Goal: Task Accomplishment & Management: Use online tool/utility

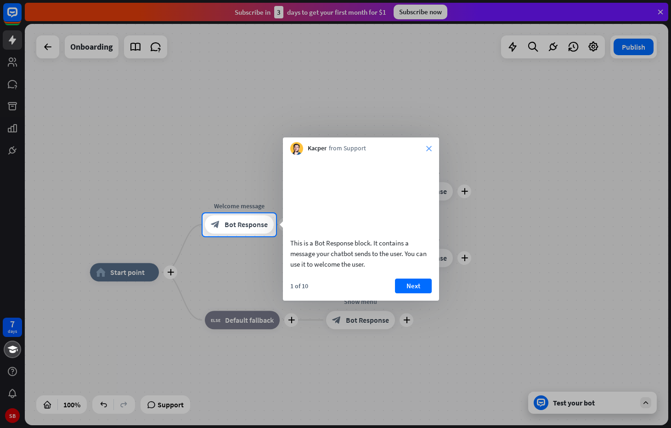
click at [428, 148] on icon "close" at bounding box center [430, 149] width 6 height 6
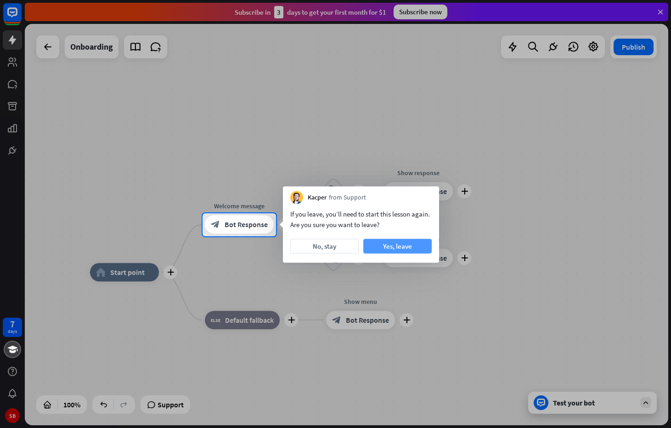
click at [395, 245] on button "Yes, leave" at bounding box center [398, 246] width 68 height 15
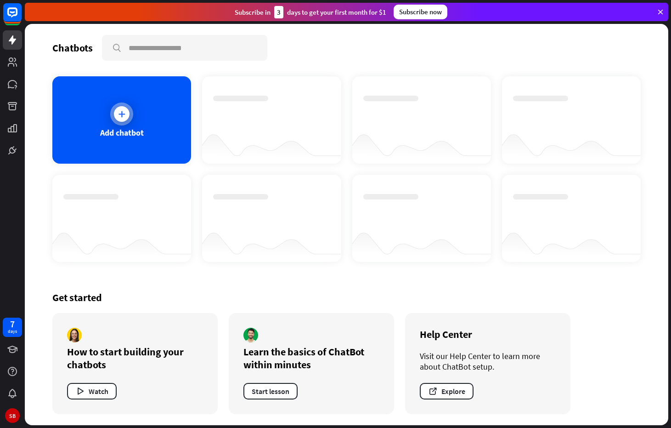
click at [128, 117] on div at bounding box center [122, 114] width 16 height 16
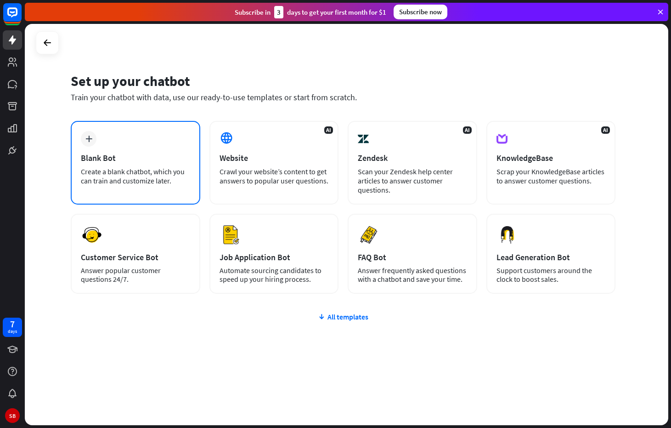
click at [143, 178] on div "Create a blank chatbot, which you can train and customize later." at bounding box center [135, 176] width 109 height 18
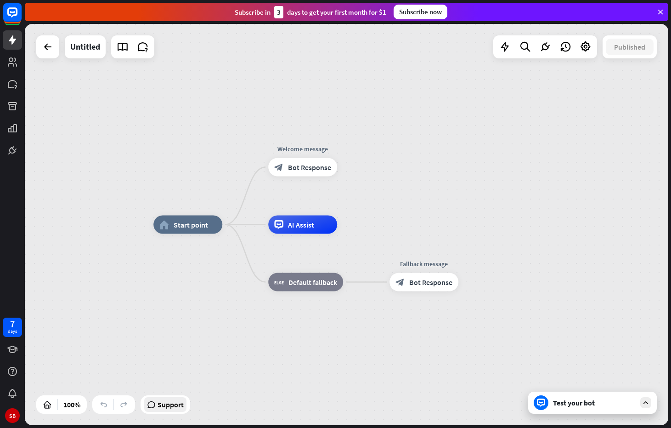
click at [175, 400] on span "Support" at bounding box center [171, 404] width 26 height 15
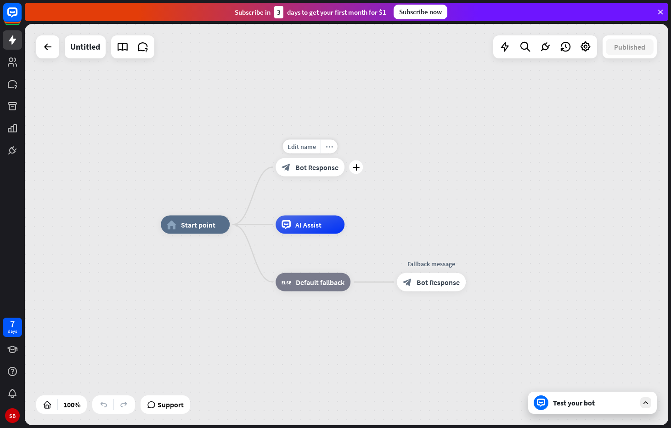
click at [331, 148] on icon "more_horiz" at bounding box center [329, 146] width 7 height 7
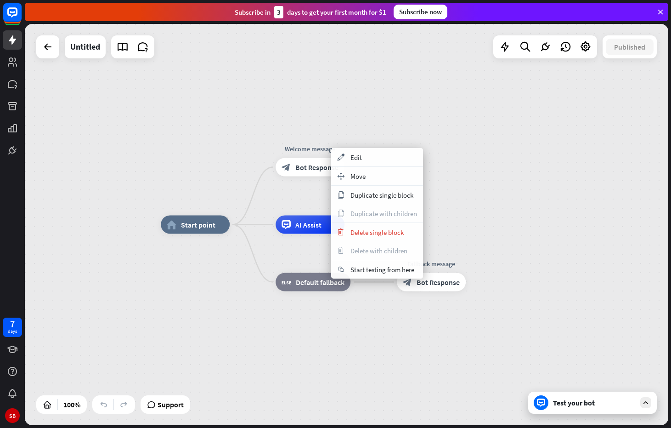
drag, startPoint x: 375, startPoint y: 136, endPoint x: 364, endPoint y: 152, distance: 19.2
click at [375, 136] on div "home_2 Start point Welcome message block_bot_response Bot Response AI Assist bl…" at bounding box center [347, 224] width 644 height 401
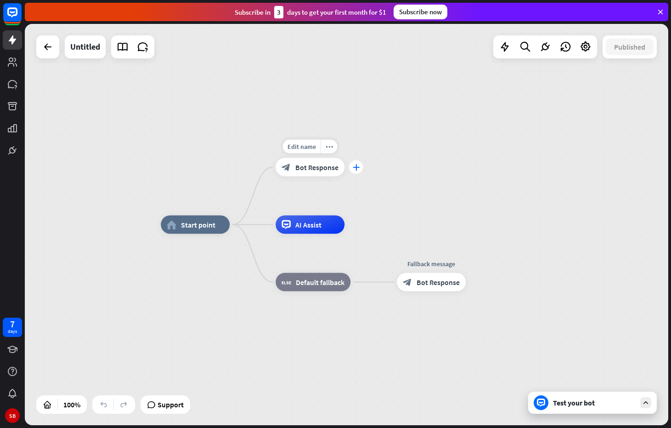
click at [359, 171] on div "plus" at bounding box center [356, 167] width 14 height 14
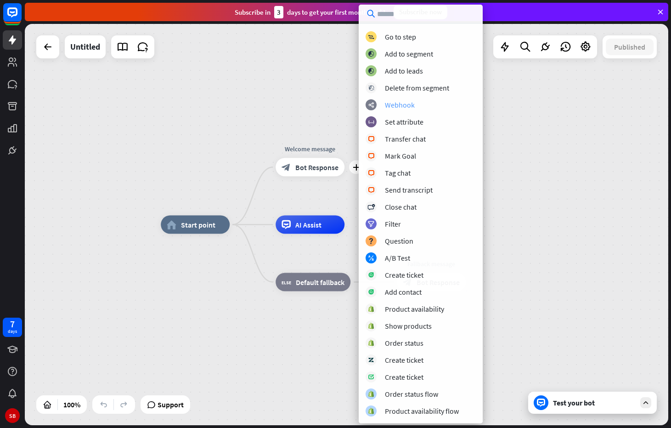
scroll to position [118, 0]
click at [413, 192] on div "Send transcript" at bounding box center [409, 189] width 48 height 9
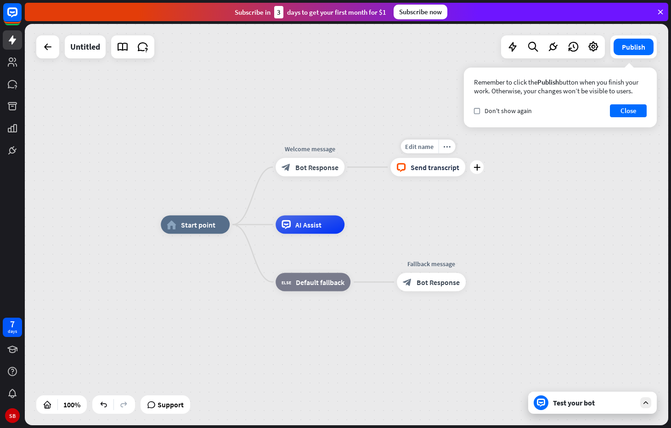
click at [447, 170] on span "Send transcript" at bounding box center [435, 167] width 49 height 9
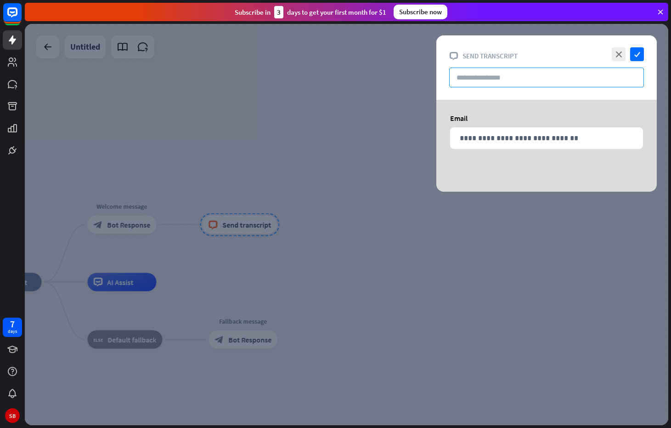
click at [509, 80] on input "text" at bounding box center [547, 78] width 195 height 20
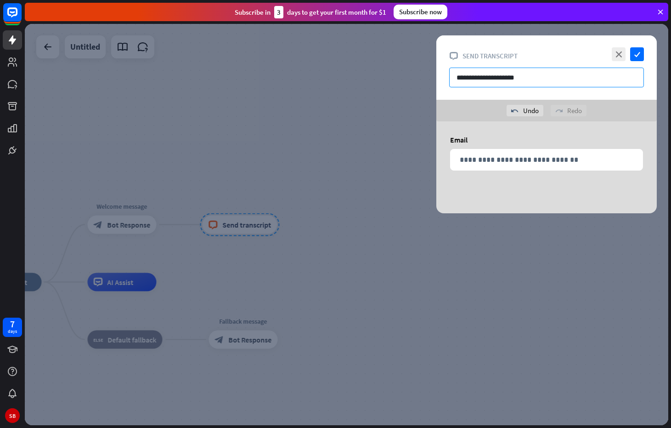
type input "**********"
drag, startPoint x: 575, startPoint y: 42, endPoint x: 620, endPoint y: 52, distance: 45.7
click at [459, 46] on div "**********" at bounding box center [547, 67] width 221 height 64
click at [636, 57] on icon "check" at bounding box center [638, 54] width 14 height 14
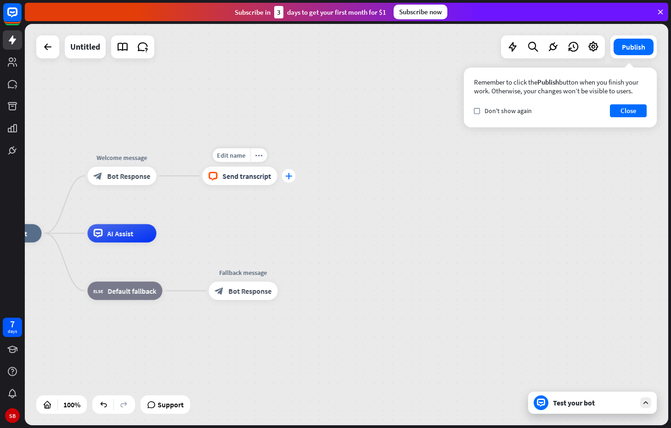
click at [286, 176] on icon "plus" at bounding box center [288, 176] width 7 height 6
